Goal: Task Accomplishment & Management: Complete application form

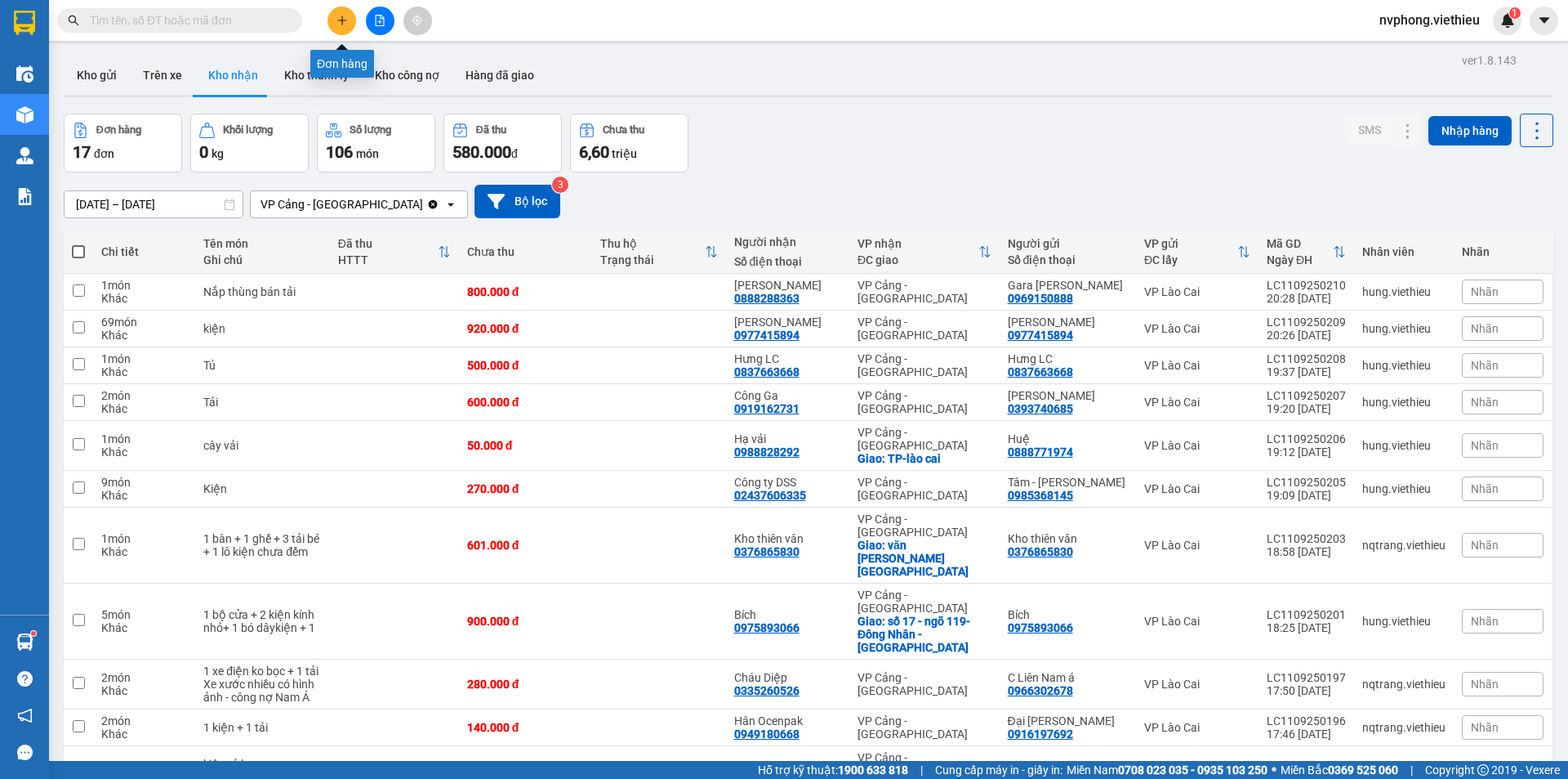
click at [335, 19] on button at bounding box center [341, 21] width 29 height 29
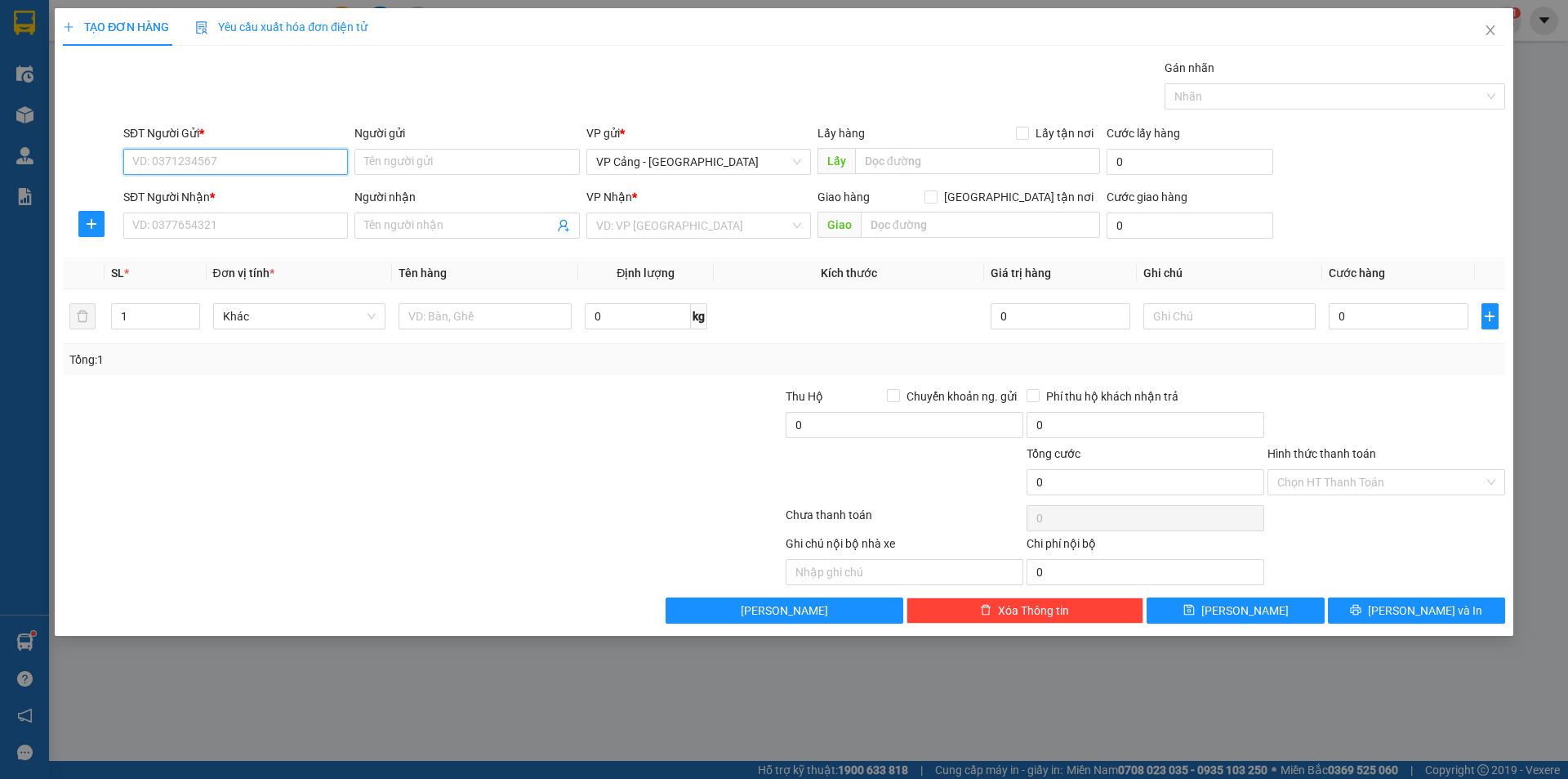
click at [191, 164] on input "SĐT Người Gửi *" at bounding box center [236, 161] width 225 height 26
click at [216, 198] on div "0976813818 - [GEOGRAPHIC_DATA]" at bounding box center [236, 194] width 205 height 18
type input "0976813818"
type input "Việt Thành"
type input "0976813818"
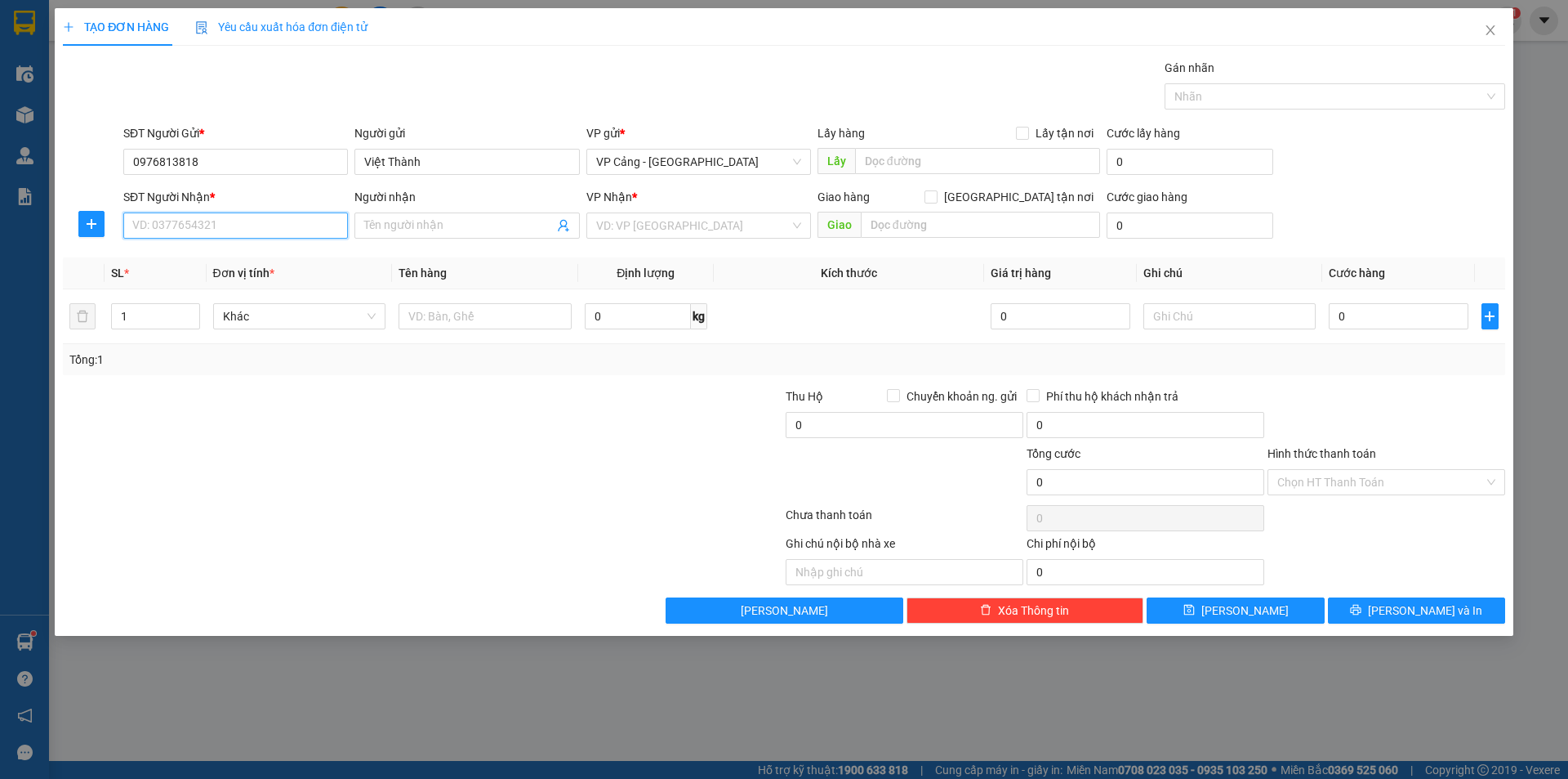
click at [230, 230] on input "SĐT Người Nhận *" at bounding box center [236, 225] width 225 height 26
click at [177, 260] on div "0988424290 - Đức giấy" at bounding box center [236, 258] width 205 height 18
type input "0988424290"
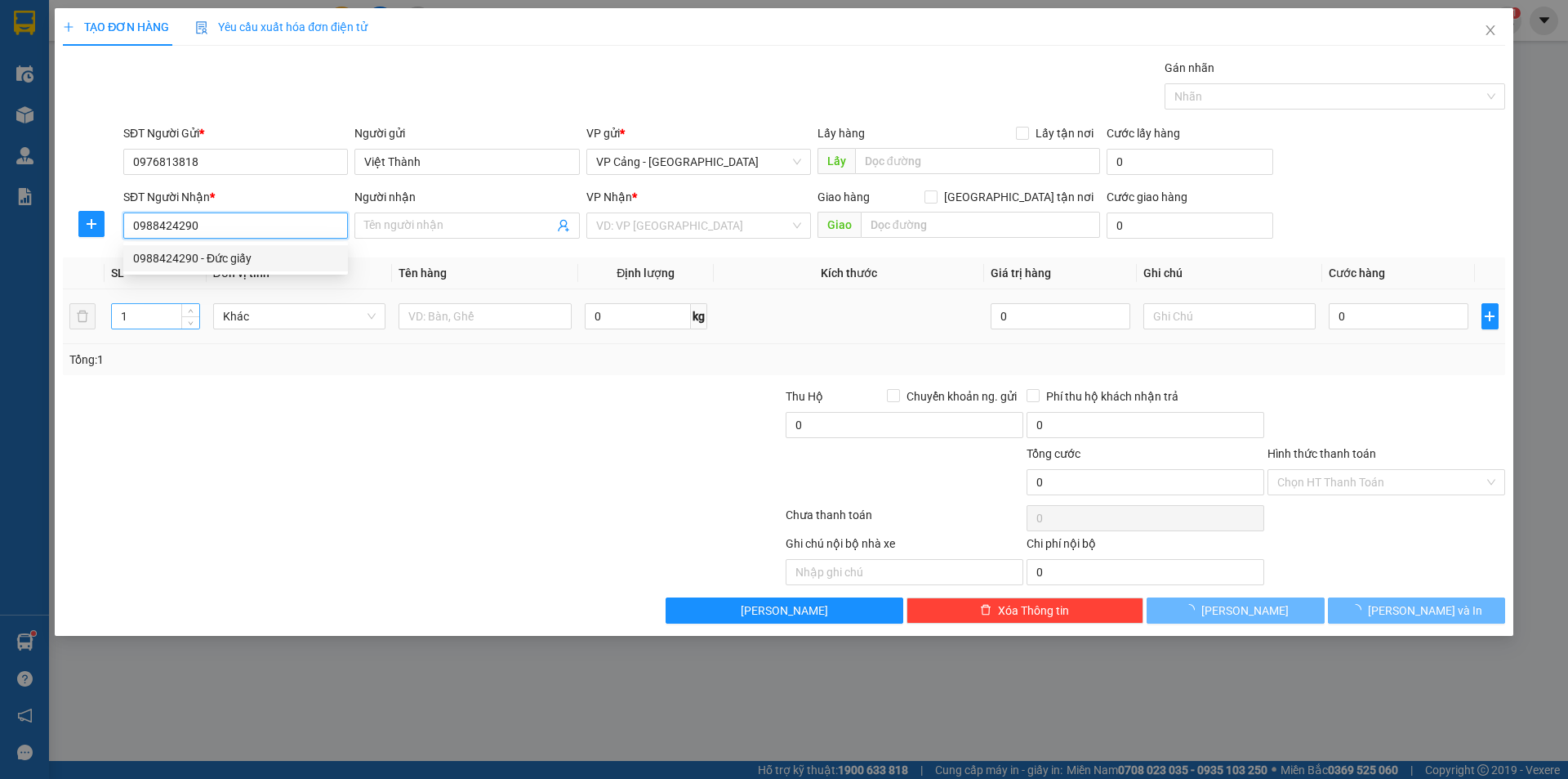
type input "Đức giấy"
checkbox input "true"
type input "107 [PERSON_NAME]"
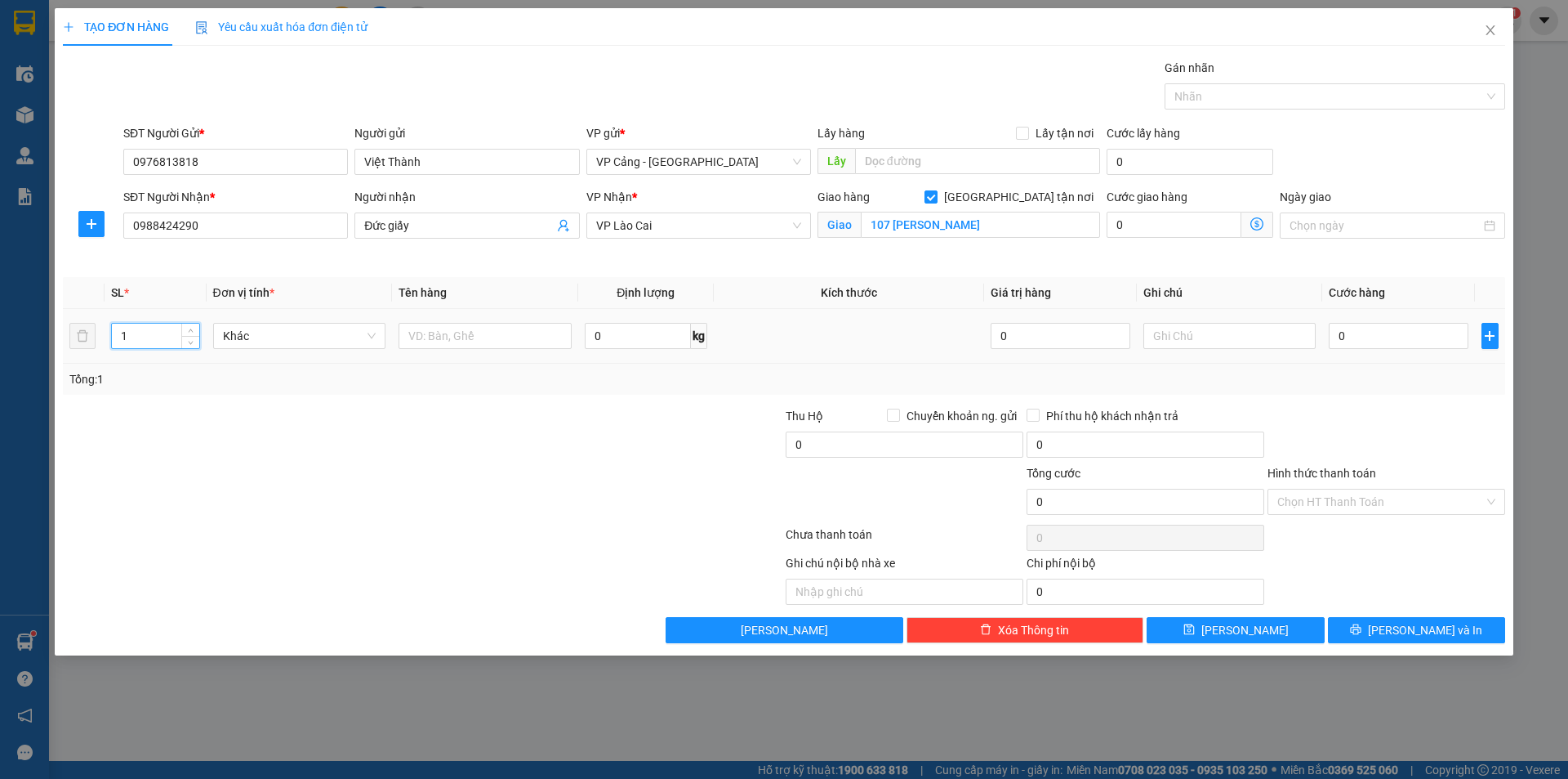
click at [151, 340] on input "1" at bounding box center [154, 336] width 87 height 25
type input "100"
click at [510, 344] on input "text" at bounding box center [485, 336] width 173 height 26
type input "100 kiện A4"
click at [1369, 339] on input "0" at bounding box center [1398, 336] width 138 height 26
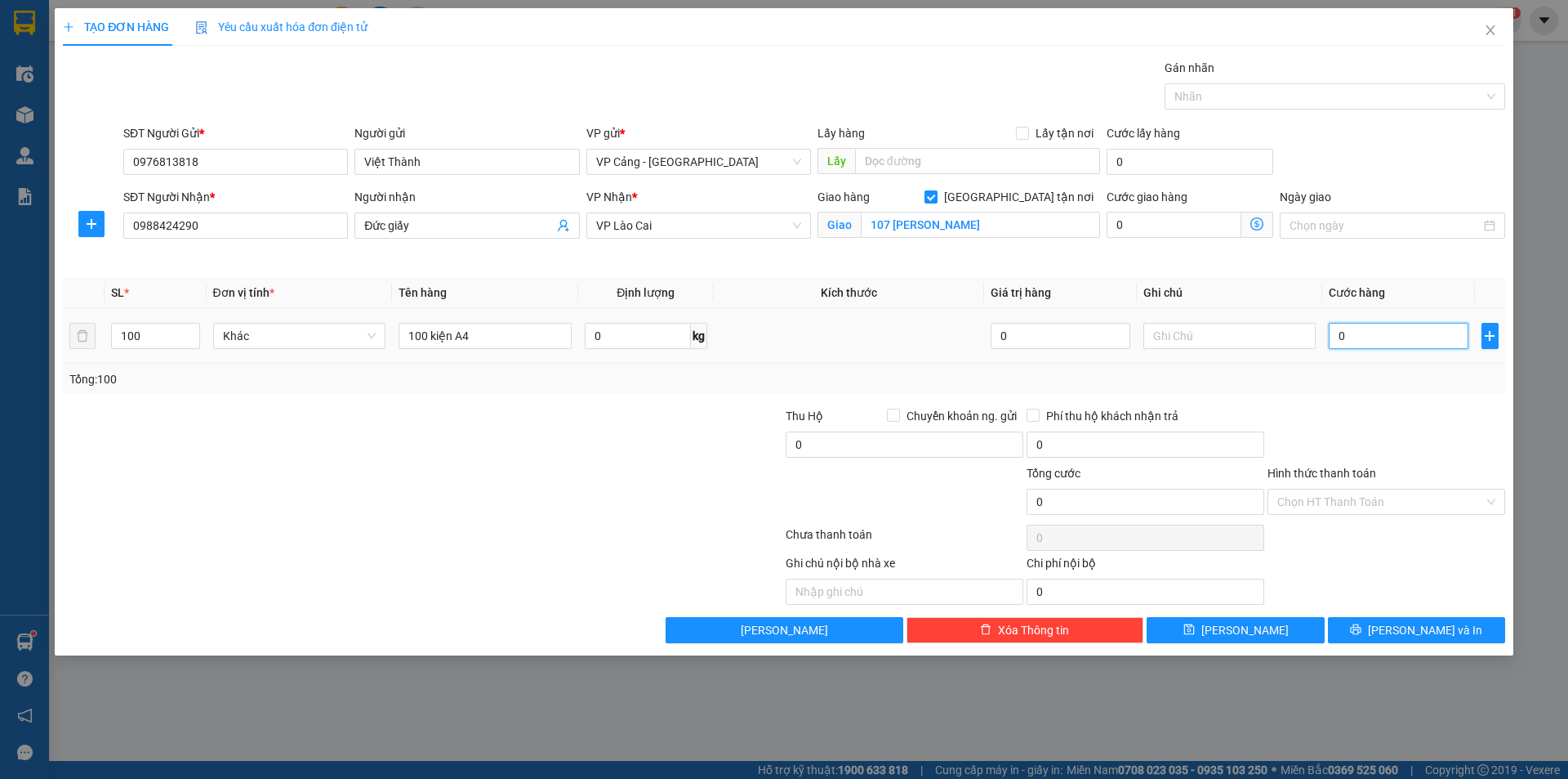
type input "4"
type input "44"
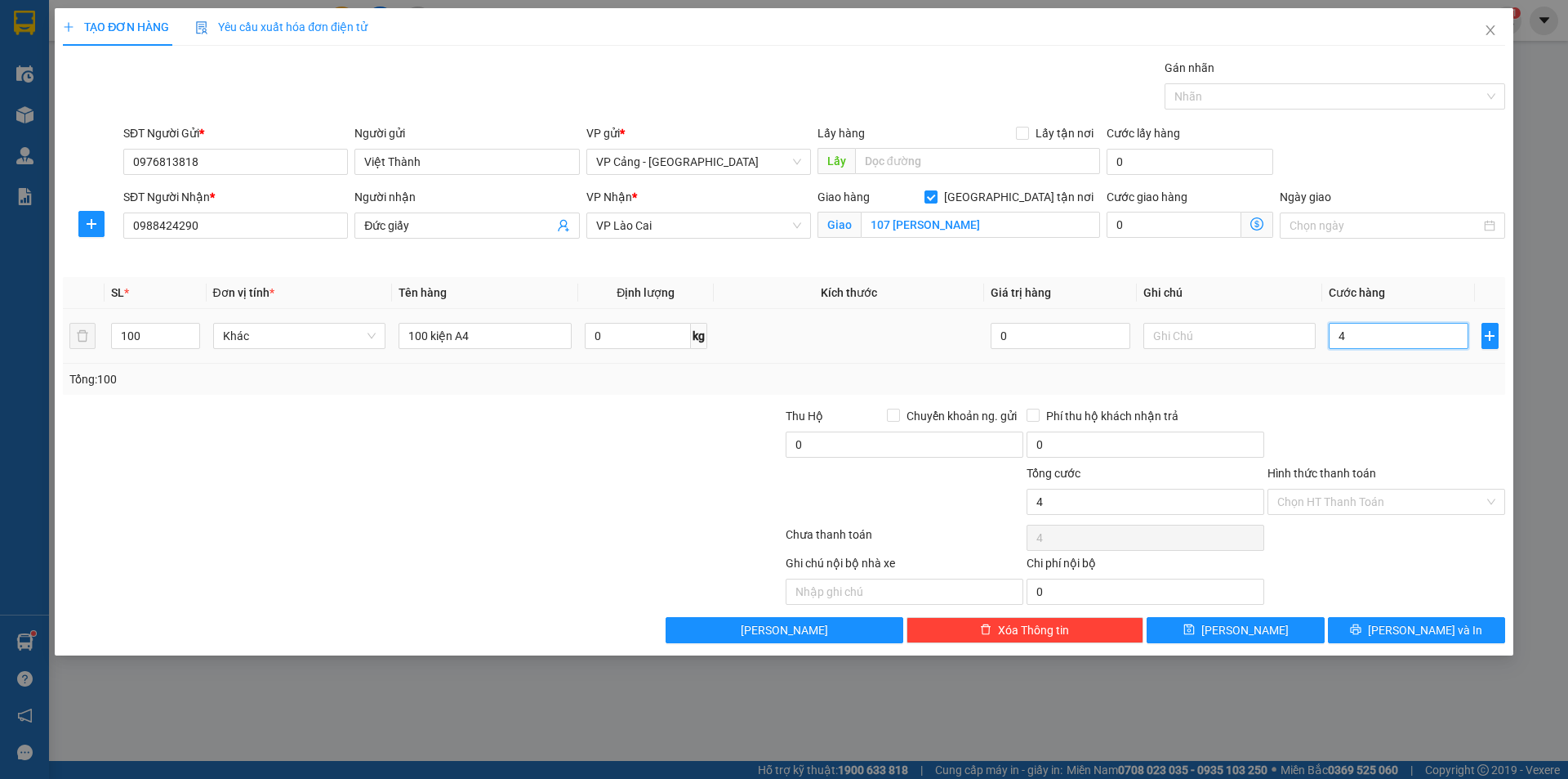
type input "44"
type input "440"
type input "440.000"
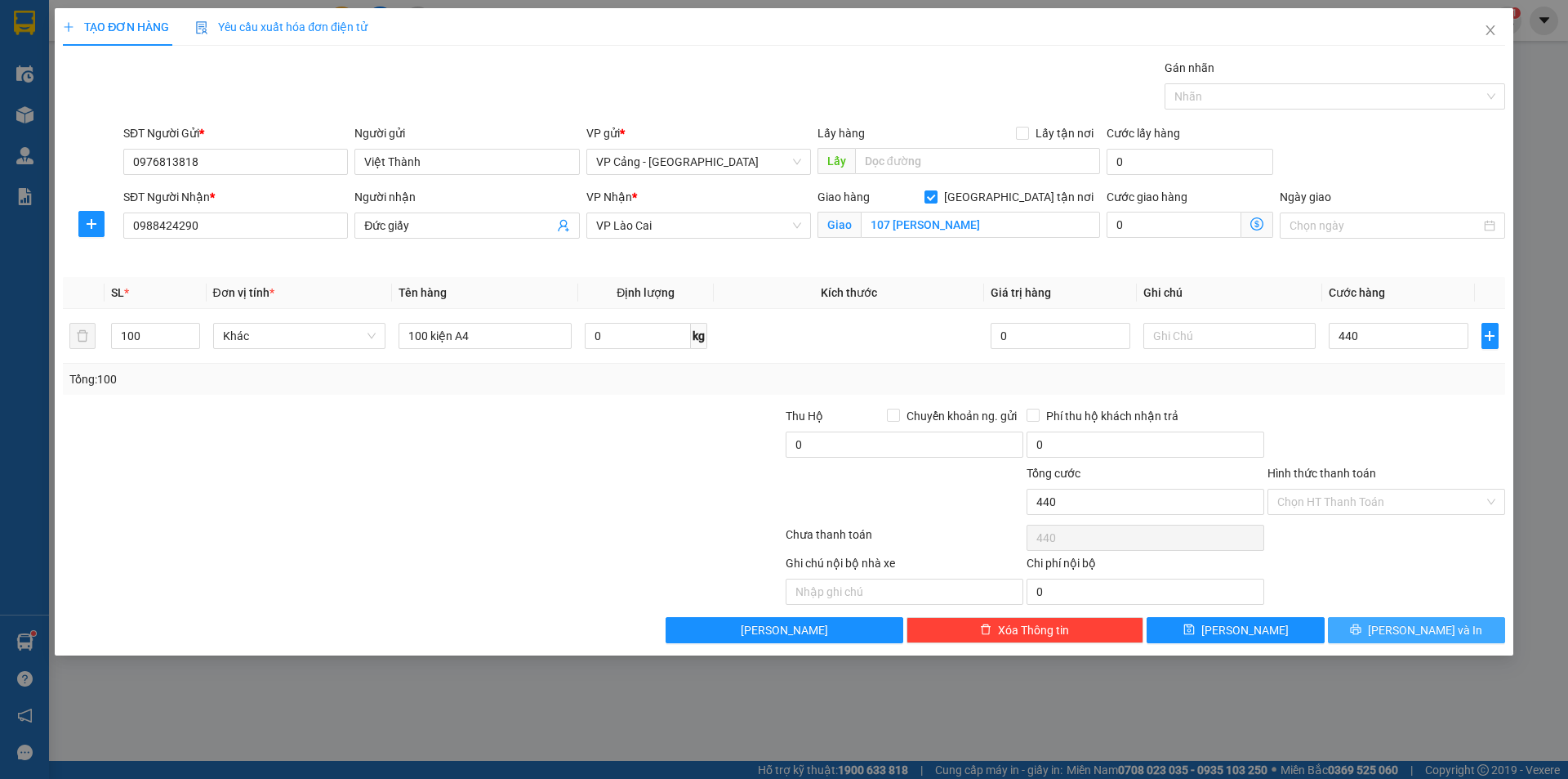
type input "440.000"
click at [1426, 638] on span "[PERSON_NAME] và In" at bounding box center [1425, 630] width 114 height 18
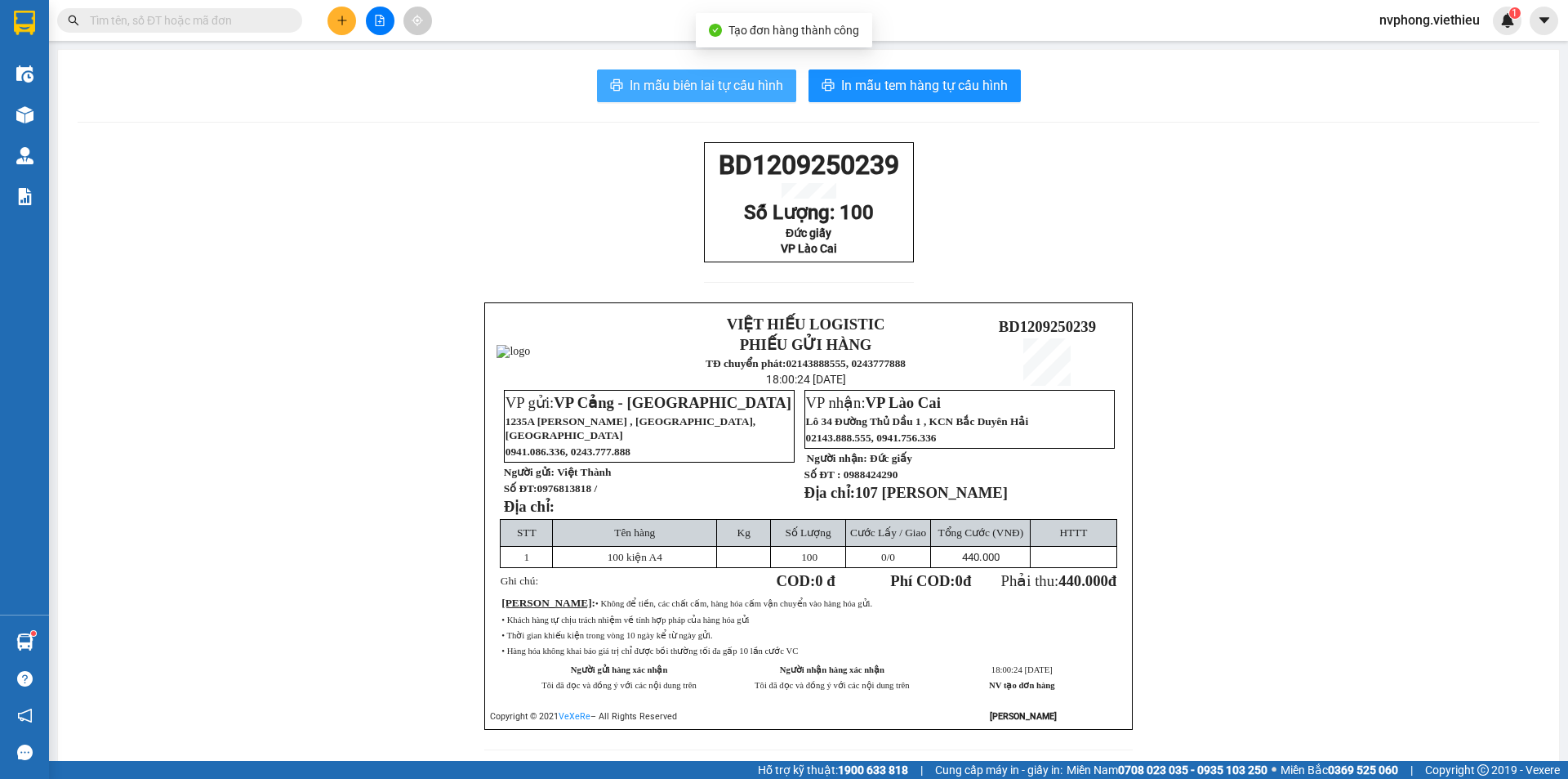
click at [749, 75] on span "In mẫu biên lai tự cấu hình" at bounding box center [707, 85] width 153 height 21
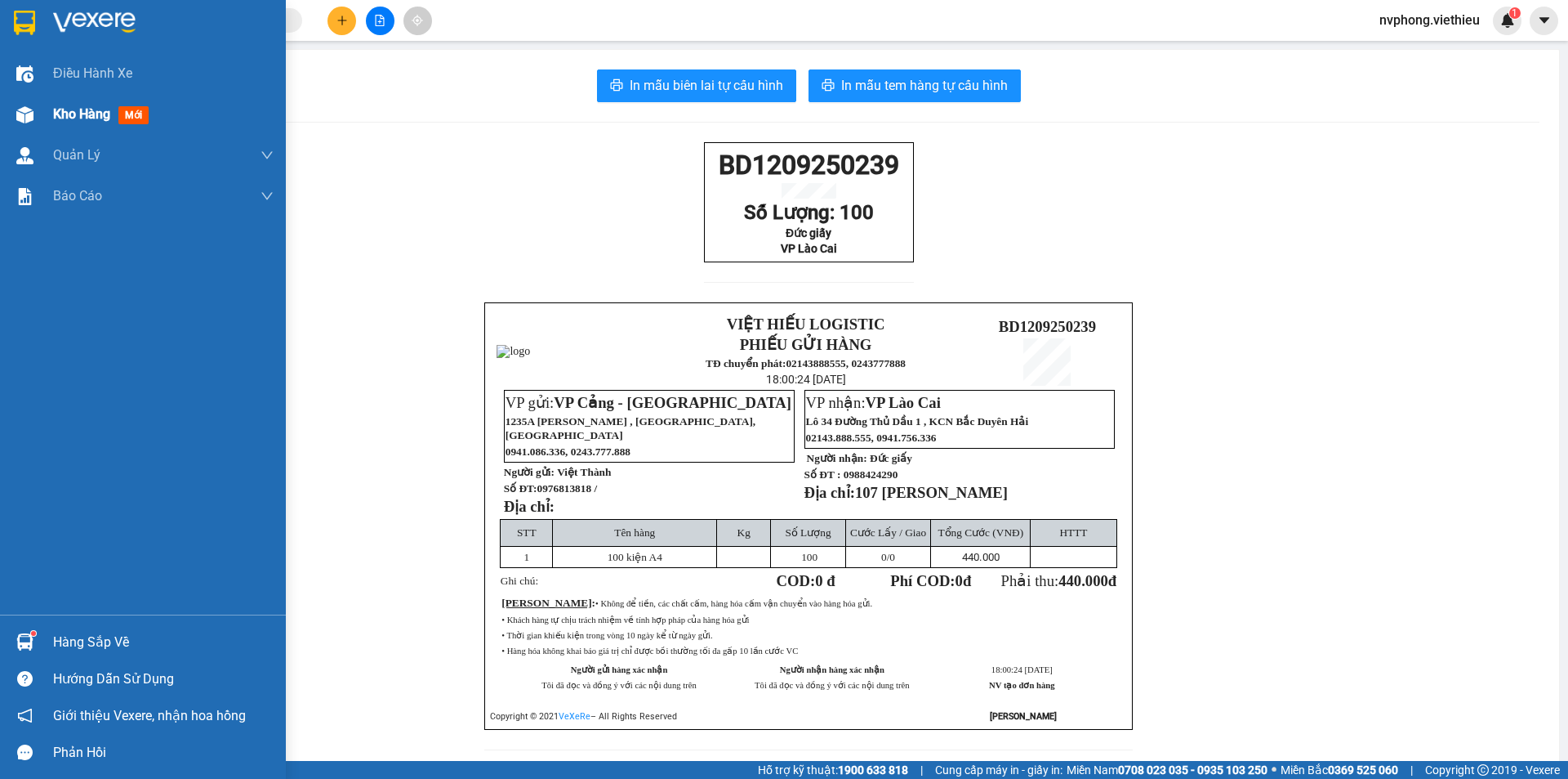
click at [30, 114] on img at bounding box center [24, 115] width 17 height 17
